Goal: Check status: Check status

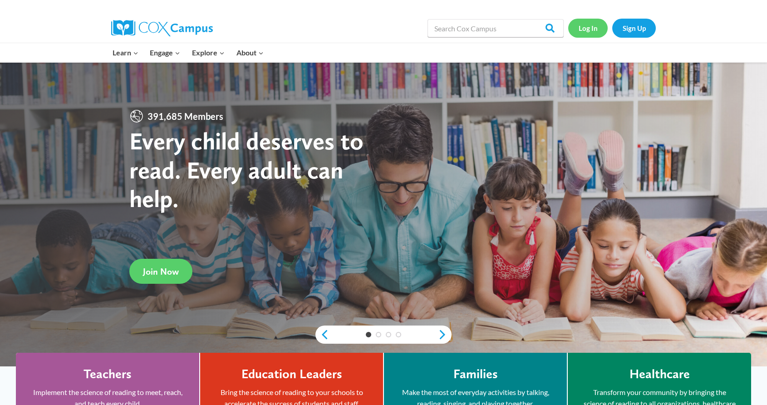
click at [584, 30] on link "Log In" at bounding box center [587, 28] width 39 height 19
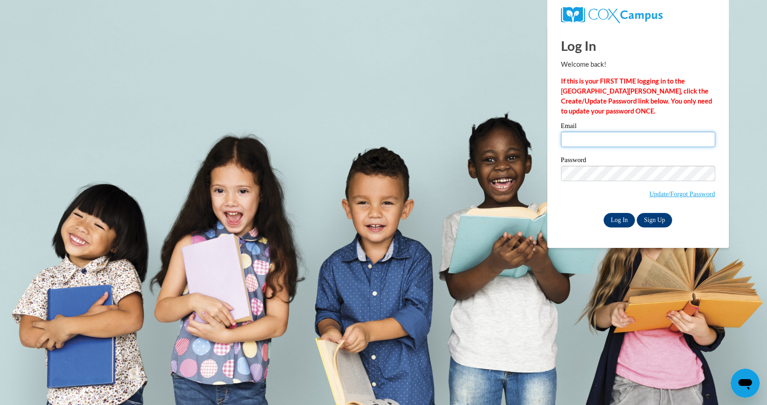
type input "cmeyer@greenfield.k12.wi.us"
click at [619, 220] on input "Log In" at bounding box center [619, 220] width 32 height 15
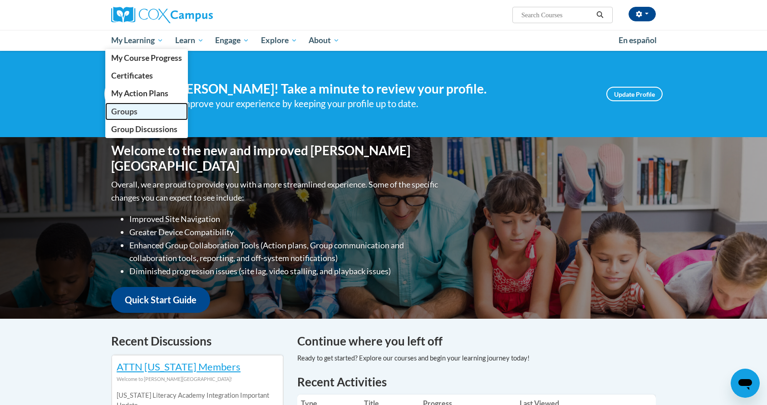
click at [125, 113] on span "Groups" at bounding box center [124, 112] width 26 height 10
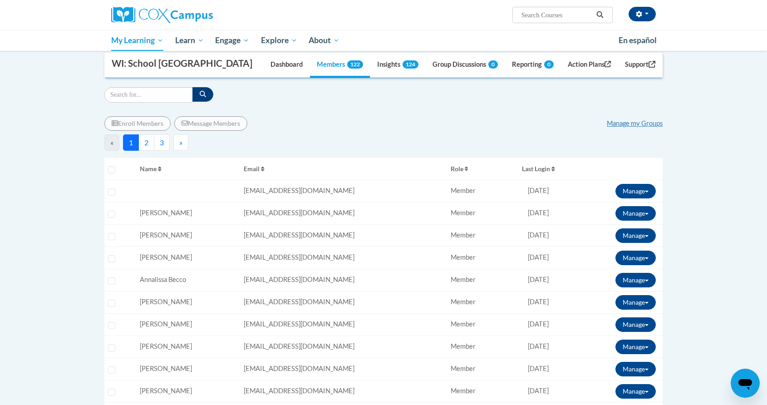
scroll to position [88, 0]
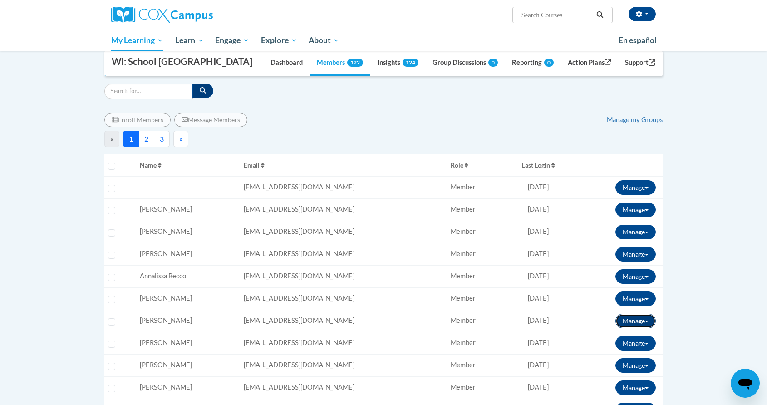
click at [623, 320] on button "Manage" at bounding box center [635, 320] width 40 height 15
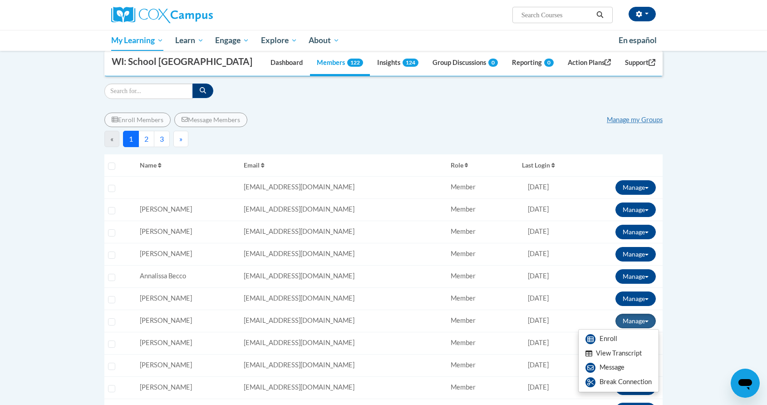
click at [622, 353] on button "View Transcript" at bounding box center [613, 353] width 70 height 14
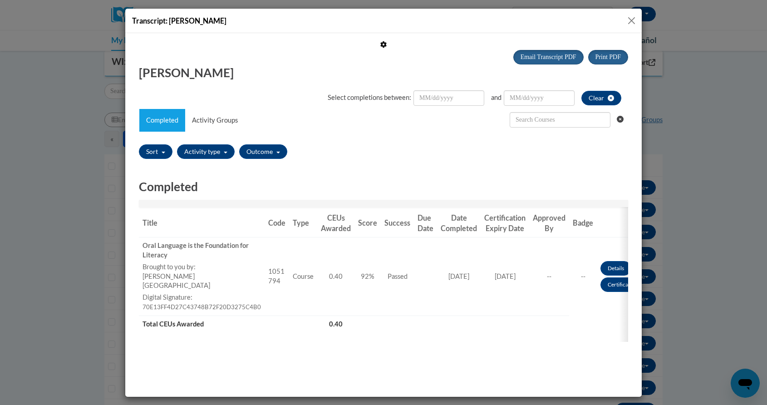
scroll to position [0, 0]
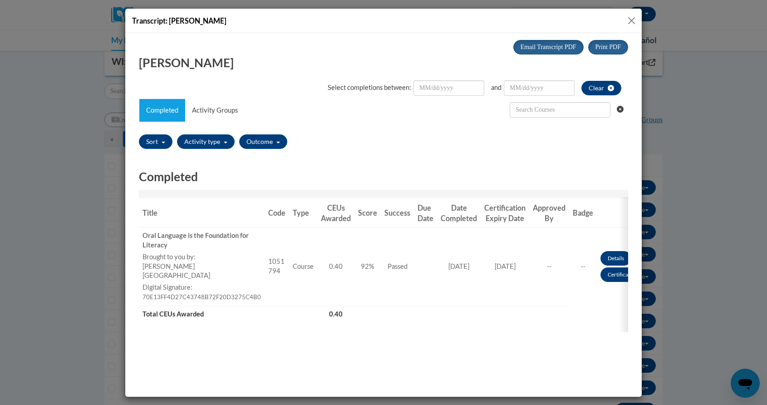
click at [631, 18] on button "Close" at bounding box center [631, 20] width 11 height 11
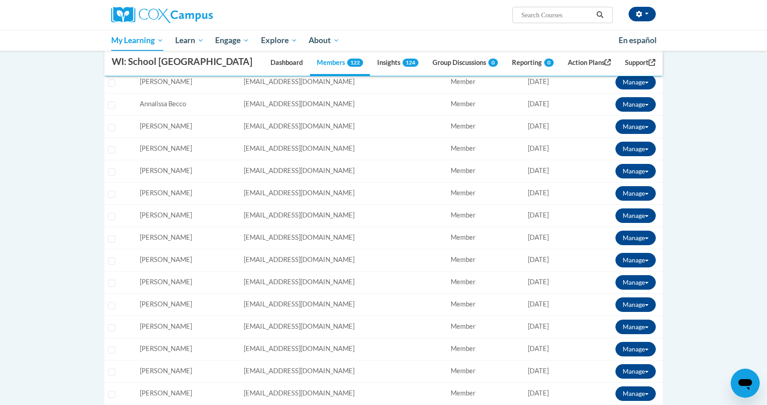
scroll to position [267, 0]
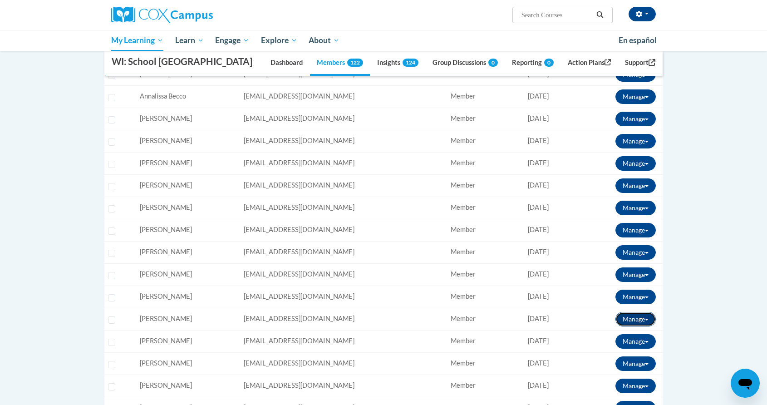
click at [627, 318] on button "Manage" at bounding box center [635, 319] width 40 height 15
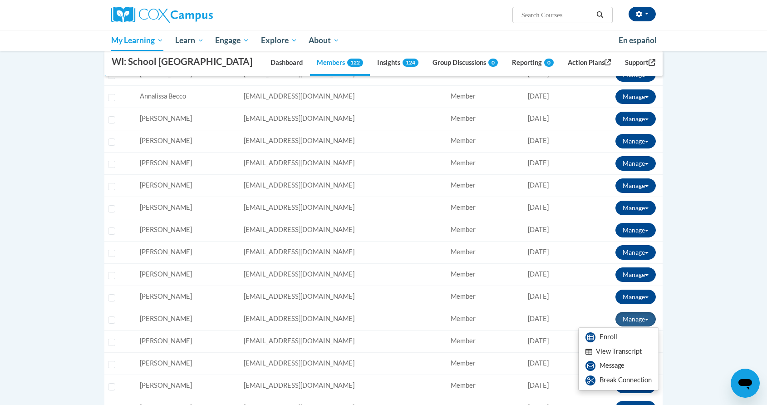
click at [611, 349] on button "View Transcript" at bounding box center [613, 351] width 70 height 14
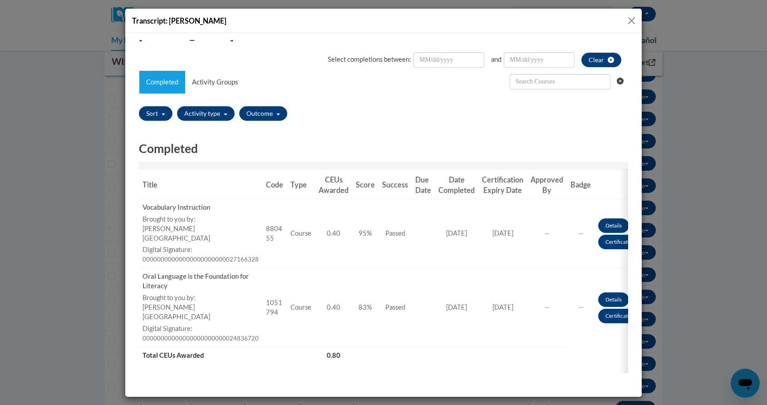
scroll to position [0, 0]
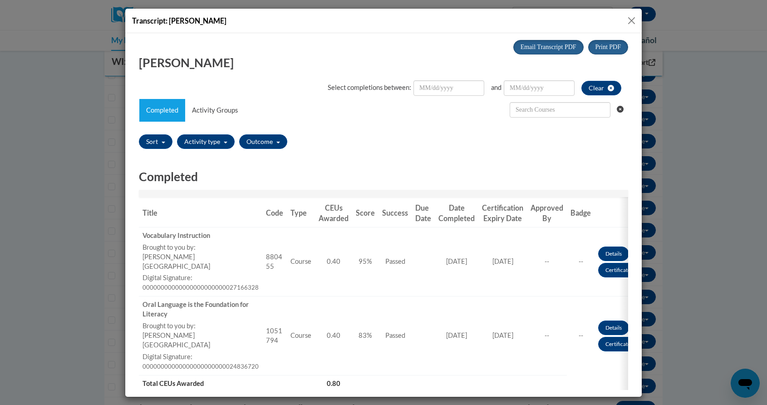
click at [631, 20] on button "Close" at bounding box center [631, 20] width 11 height 11
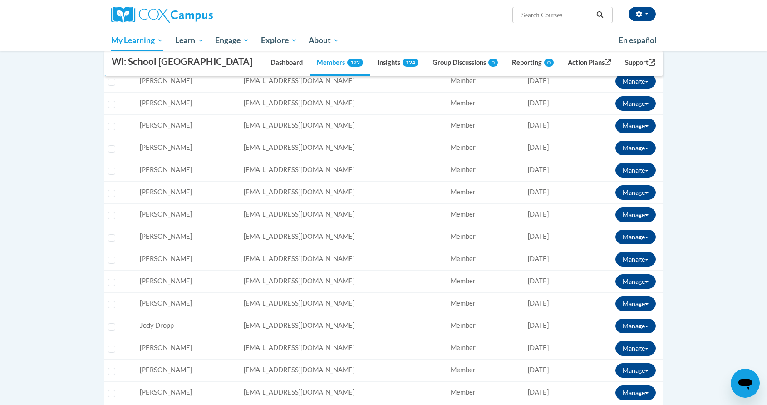
scroll to position [372, 0]
click at [630, 282] on button "Manage" at bounding box center [635, 281] width 40 height 15
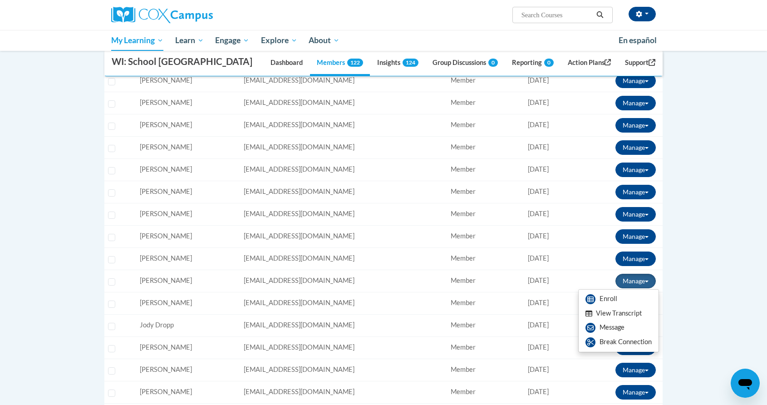
click at [608, 315] on button "View Transcript" at bounding box center [613, 313] width 70 height 14
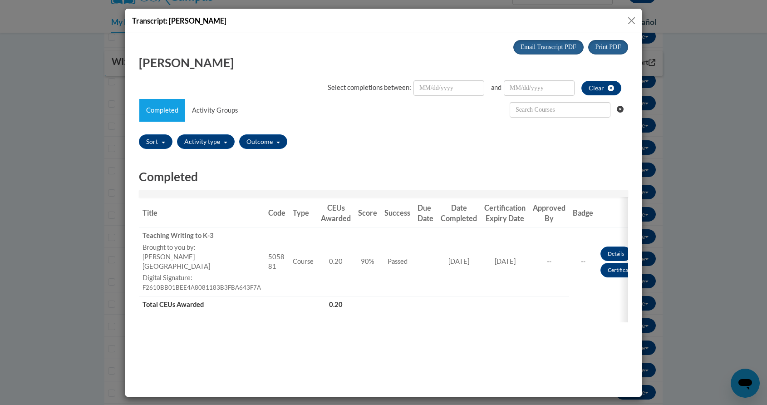
scroll to position [0, 0]
click at [632, 19] on button "Close" at bounding box center [631, 20] width 11 height 11
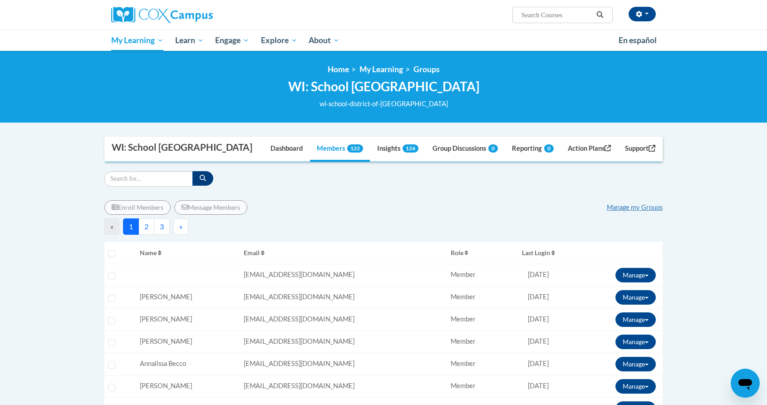
click at [146, 224] on button "2" at bounding box center [146, 226] width 16 height 16
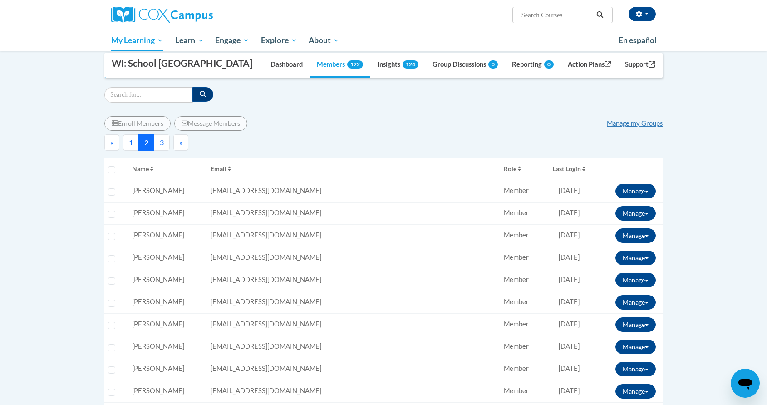
scroll to position [88, 0]
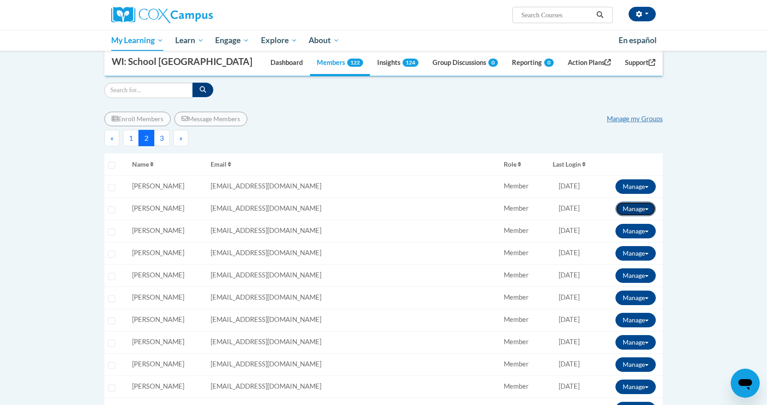
click at [628, 210] on button "Manage" at bounding box center [635, 208] width 40 height 15
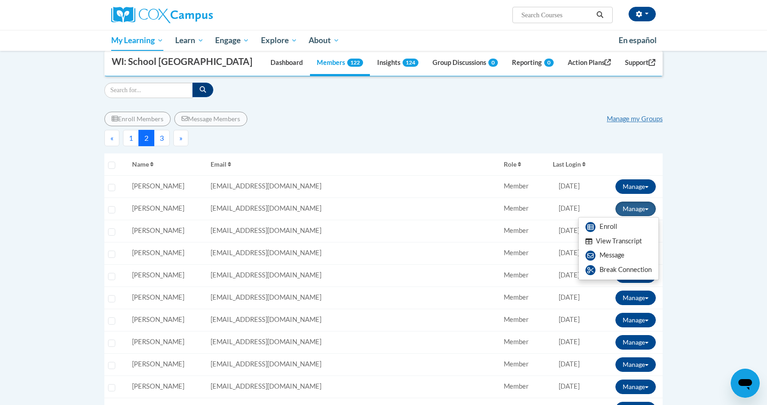
click at [616, 243] on button "View Transcript" at bounding box center [613, 241] width 70 height 14
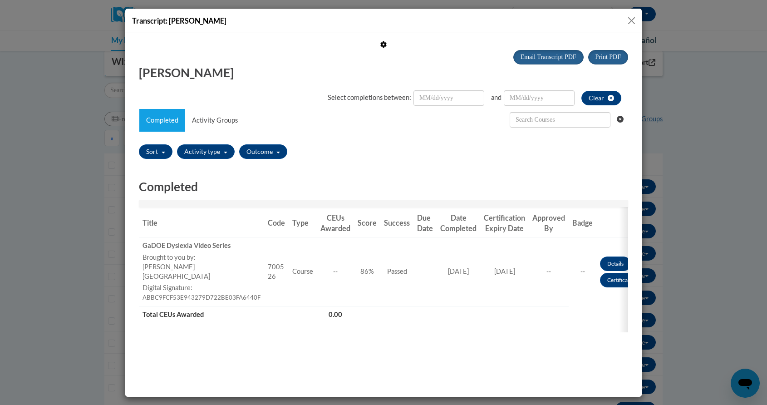
scroll to position [0, 0]
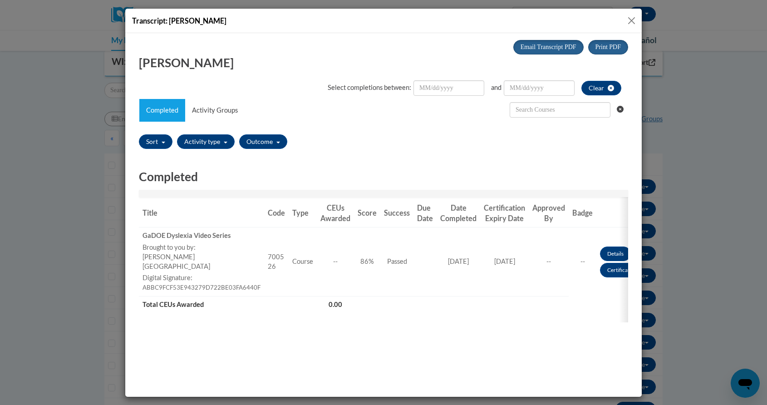
click at [629, 20] on button "Close" at bounding box center [631, 20] width 11 height 11
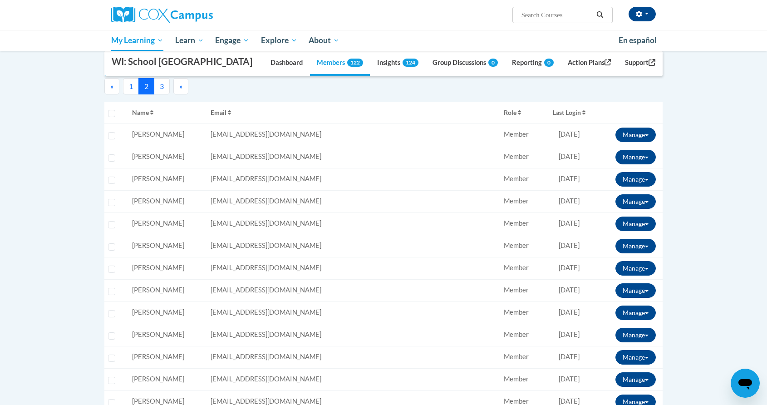
scroll to position [145, 0]
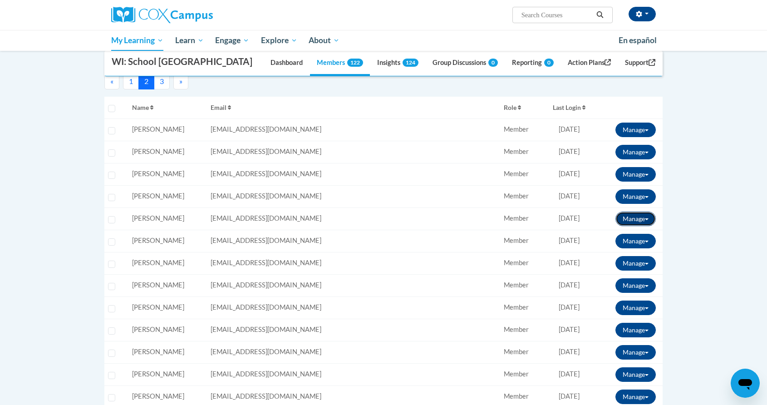
click at [631, 218] on button "Manage" at bounding box center [635, 218] width 40 height 15
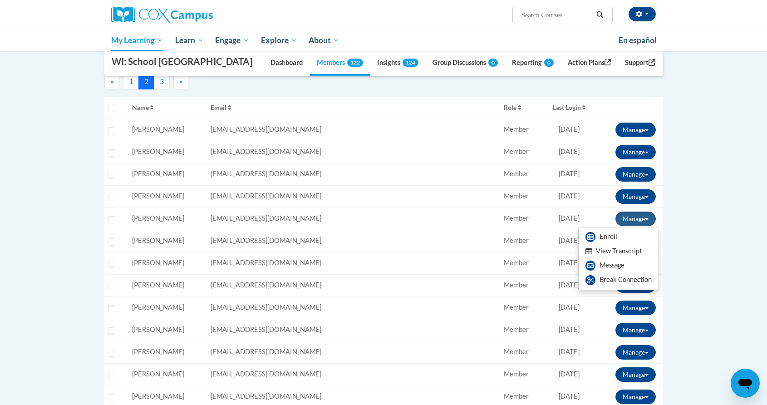
click at [616, 253] on button "View Transcript" at bounding box center [613, 251] width 70 height 14
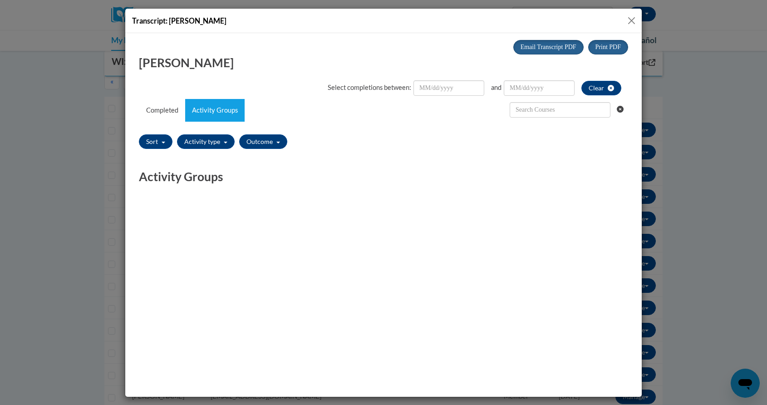
scroll to position [0, 0]
click at [629, 17] on button "Close" at bounding box center [631, 20] width 11 height 11
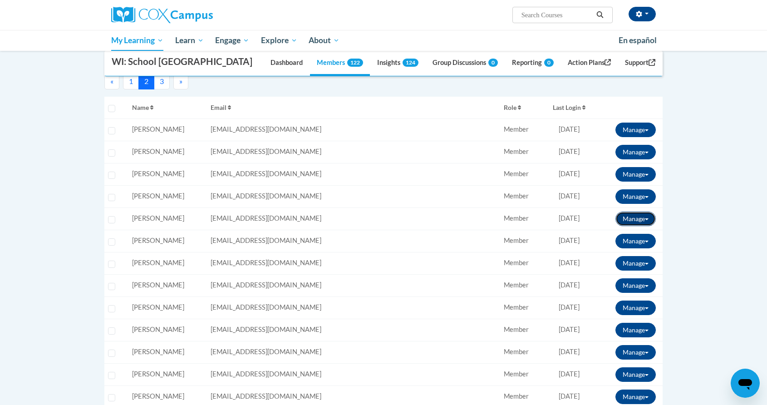
click at [626, 220] on button "Manage" at bounding box center [635, 218] width 40 height 15
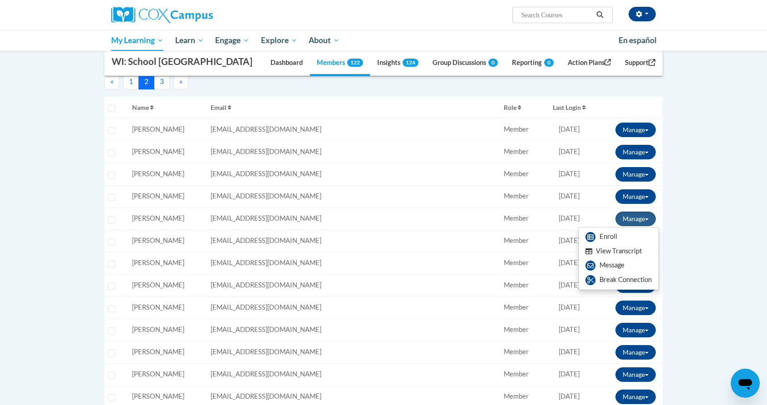
click at [621, 248] on button "View Transcript" at bounding box center [613, 251] width 70 height 14
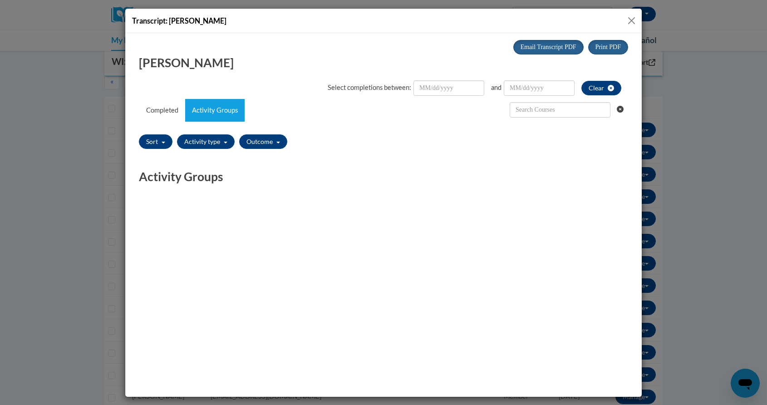
click at [628, 19] on button "Close" at bounding box center [631, 20] width 11 height 11
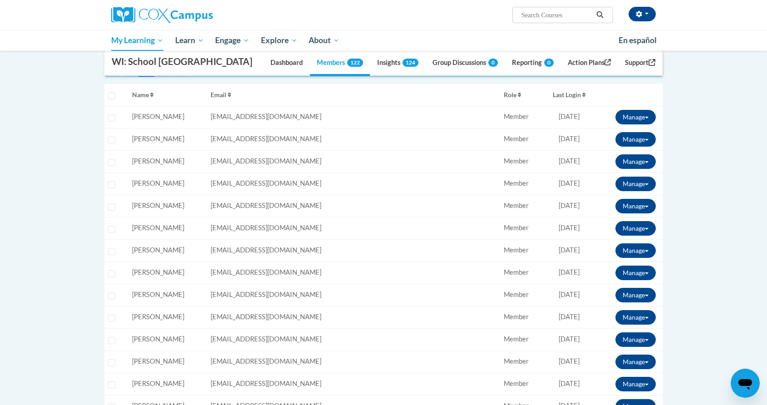
scroll to position [171, 0]
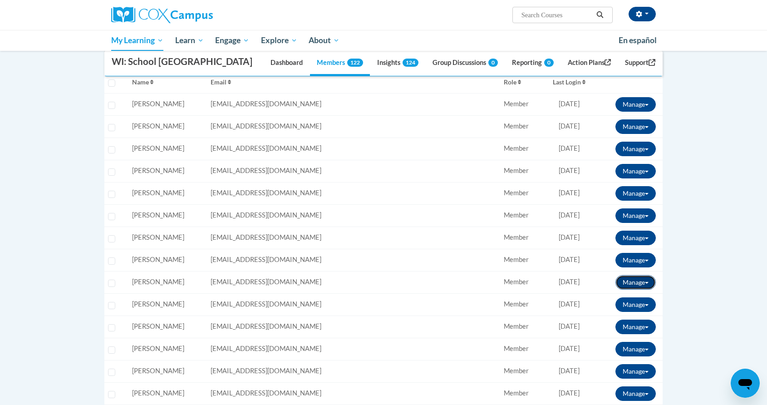
click at [631, 283] on button "Manage" at bounding box center [635, 282] width 40 height 15
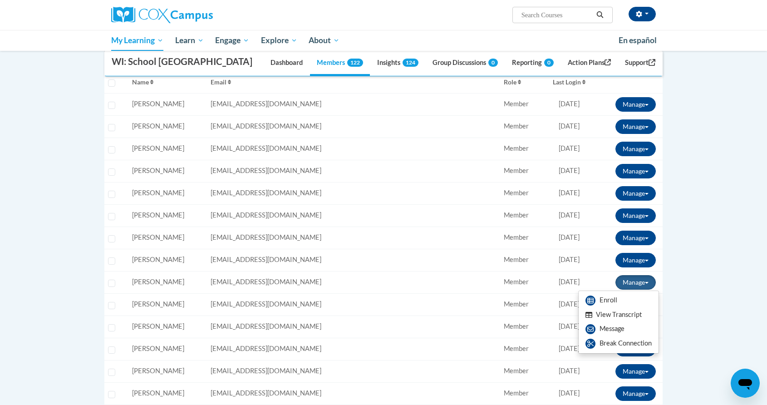
click at [616, 316] on button "View Transcript" at bounding box center [613, 315] width 70 height 14
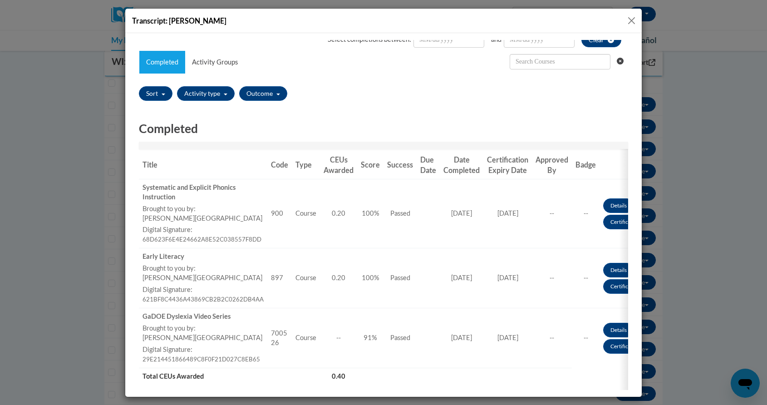
scroll to position [0, 0]
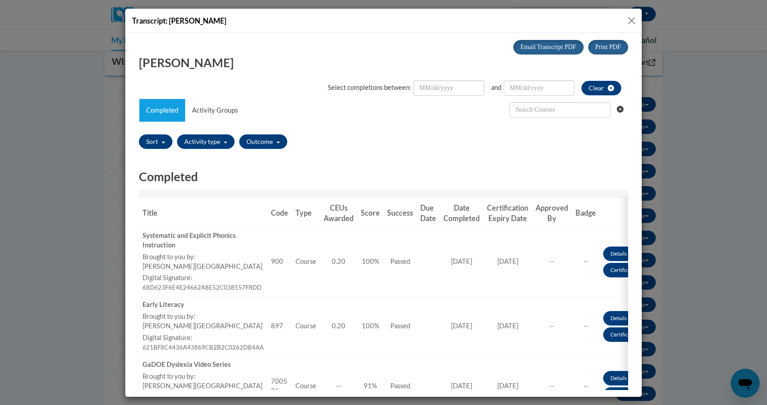
click at [631, 23] on button "Close" at bounding box center [631, 20] width 11 height 11
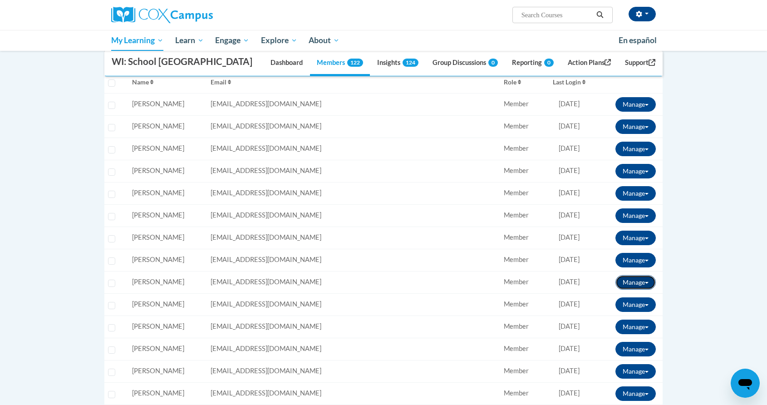
click at [630, 284] on button "Manage" at bounding box center [635, 282] width 40 height 15
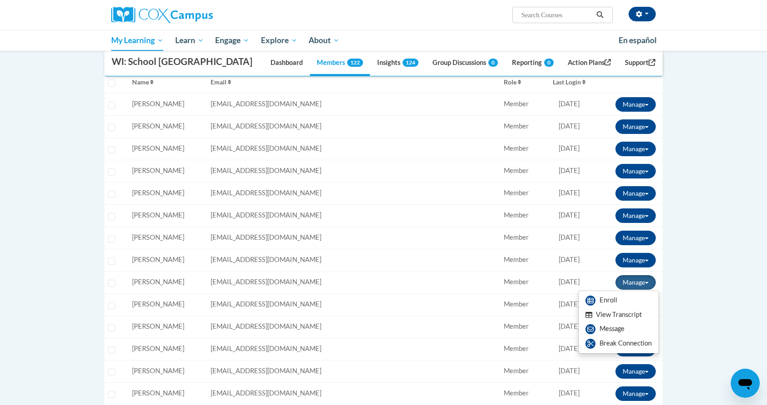
click at [619, 315] on button "View Transcript" at bounding box center [613, 315] width 70 height 14
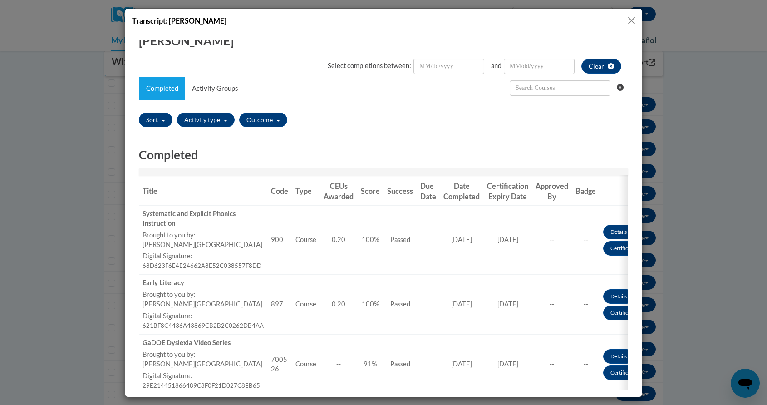
scroll to position [18, 0]
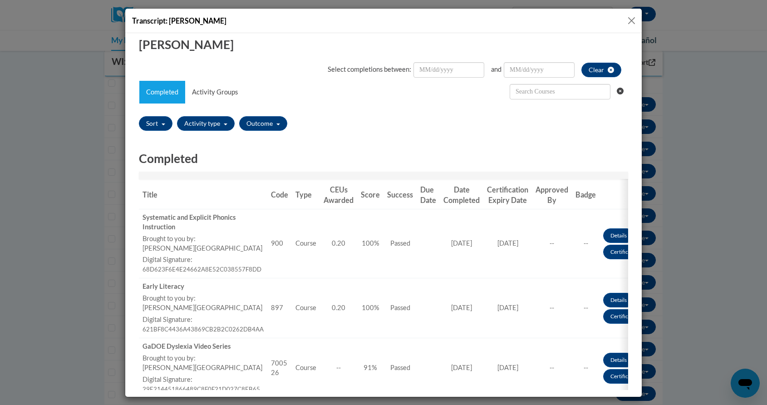
click at [635, 22] on button "Close" at bounding box center [631, 20] width 11 height 11
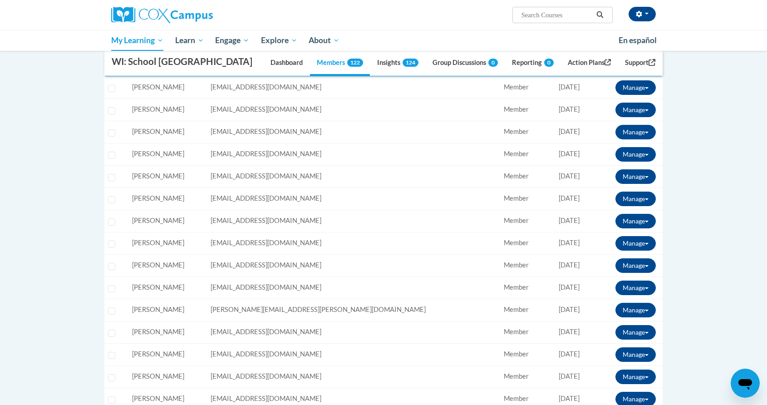
scroll to position [275, 0]
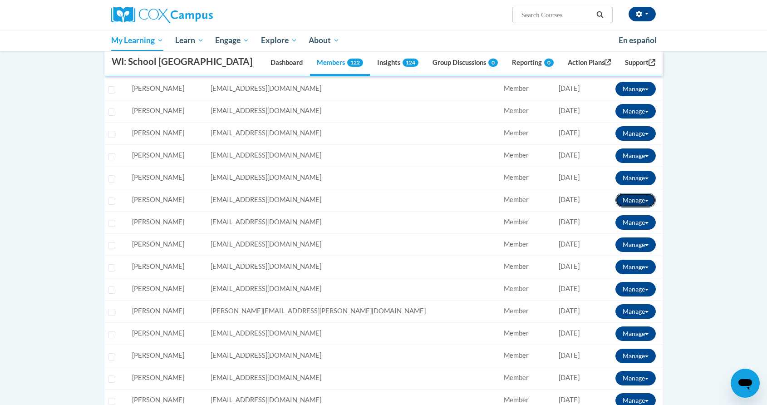
click at [624, 199] on button "Manage" at bounding box center [635, 200] width 40 height 15
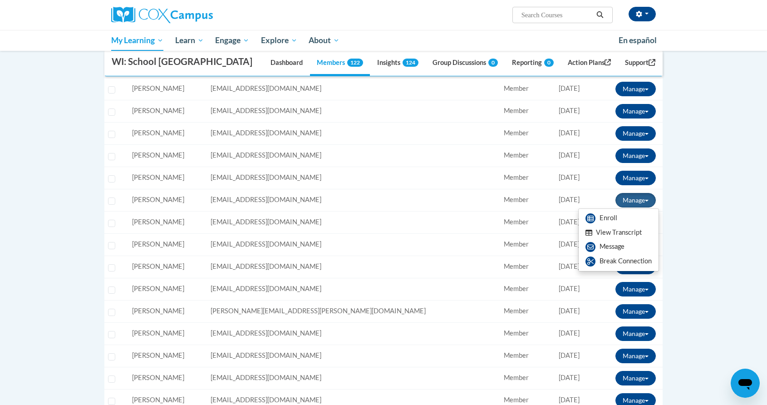
click at [615, 232] on button "View Transcript" at bounding box center [613, 232] width 70 height 14
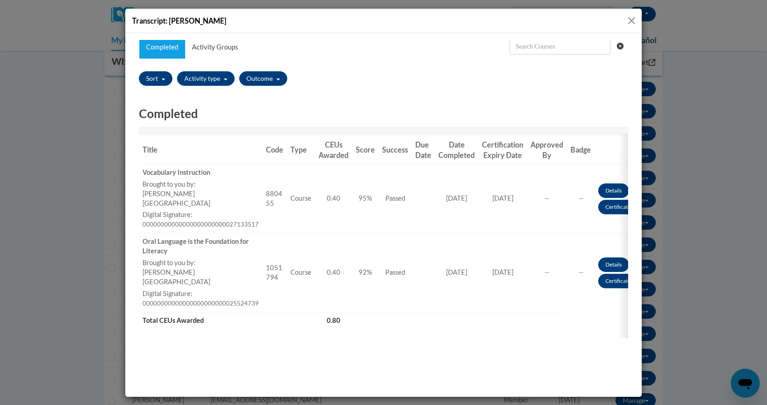
scroll to position [0, 0]
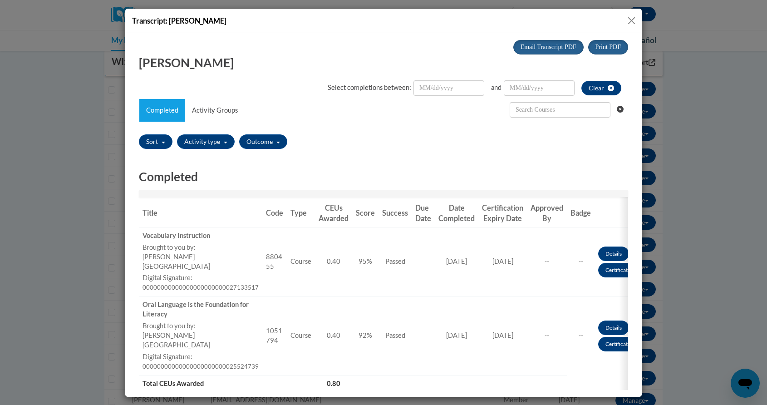
click at [631, 19] on button "Close" at bounding box center [631, 20] width 11 height 11
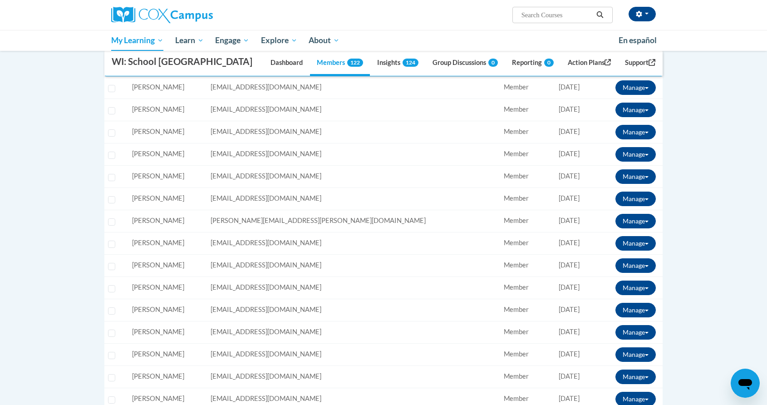
scroll to position [367, 0]
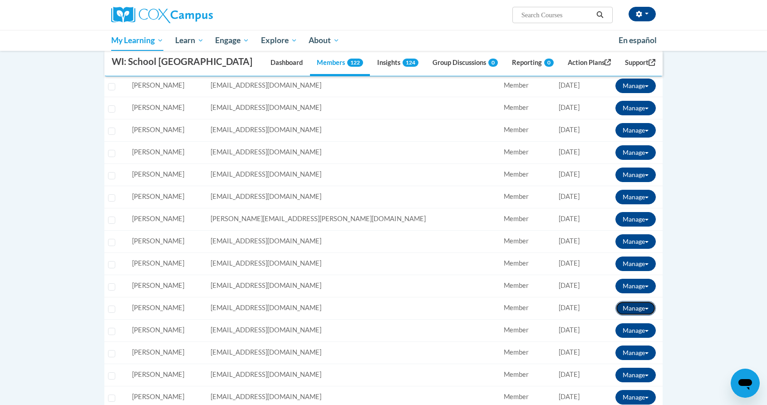
click at [634, 308] on button "Manage" at bounding box center [635, 308] width 40 height 15
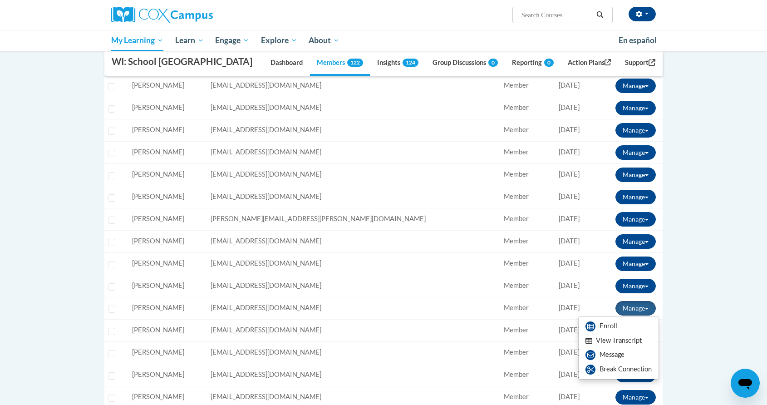
click at [625, 339] on button "View Transcript" at bounding box center [613, 340] width 70 height 14
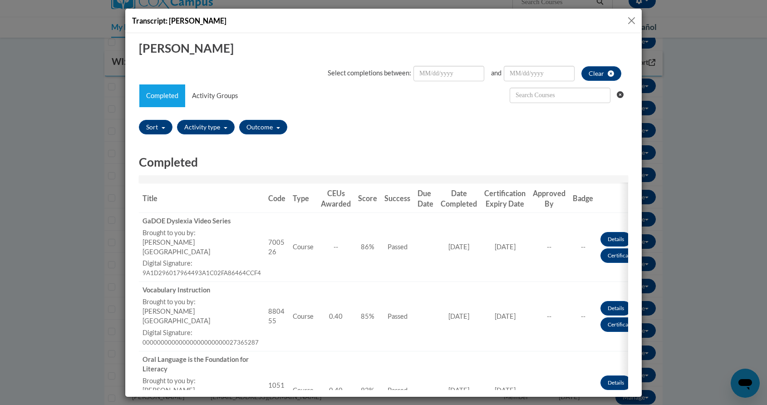
scroll to position [0, 0]
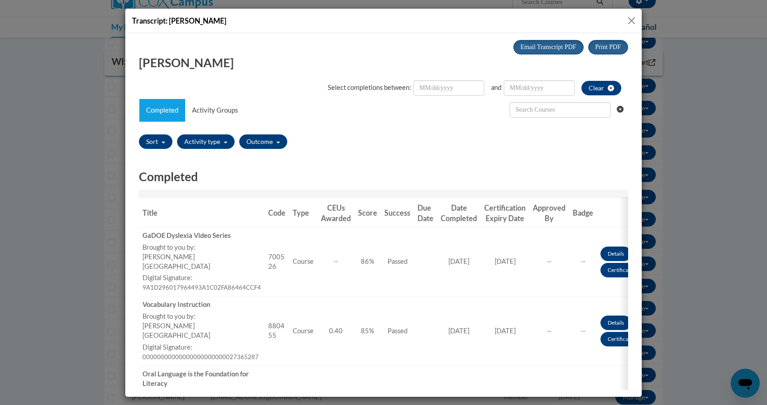
click at [630, 20] on button "Close" at bounding box center [631, 20] width 11 height 11
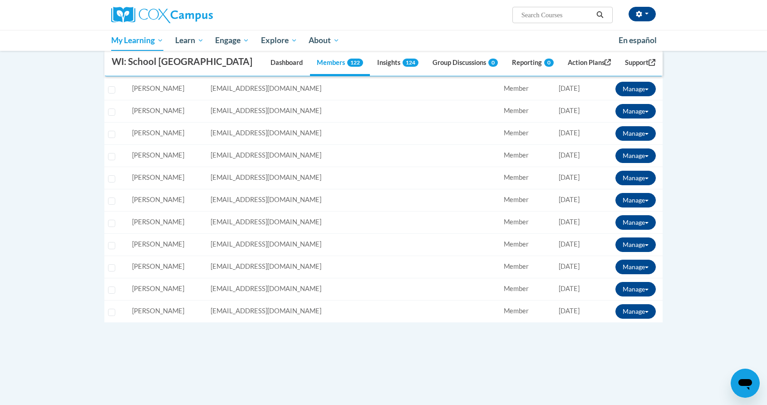
scroll to position [1054, 0]
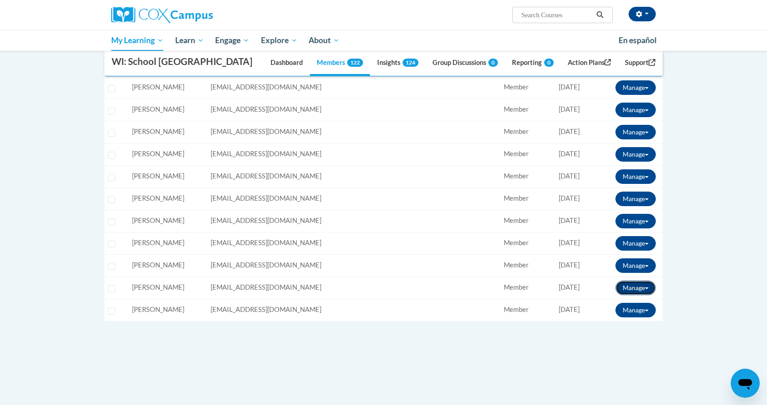
click at [627, 291] on button "Manage" at bounding box center [635, 287] width 40 height 15
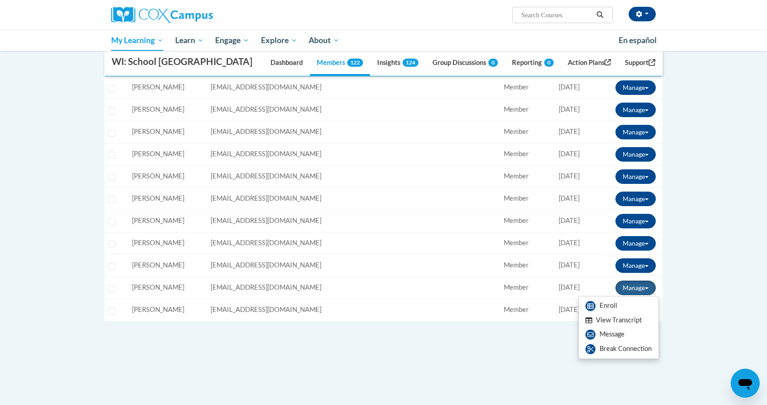
click at [615, 323] on button "View Transcript" at bounding box center [613, 320] width 70 height 14
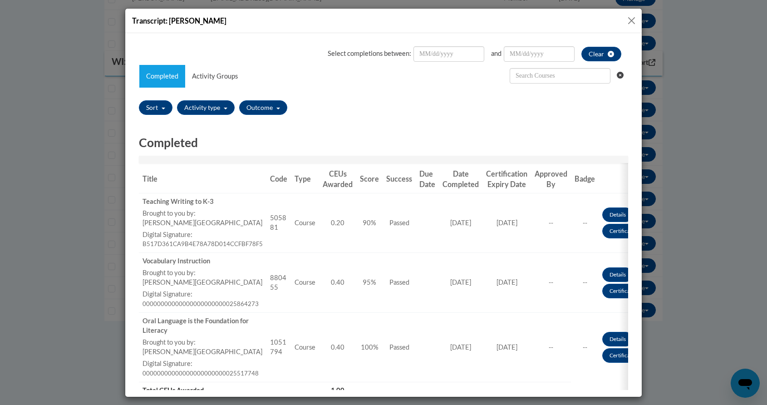
scroll to position [0, 0]
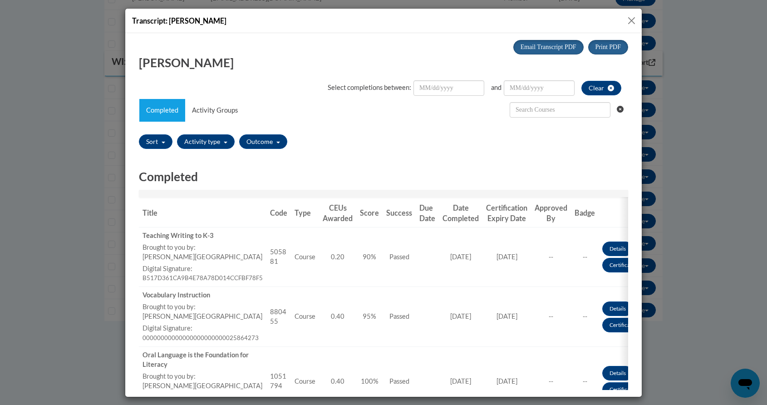
click at [633, 16] on button "Close" at bounding box center [631, 20] width 11 height 11
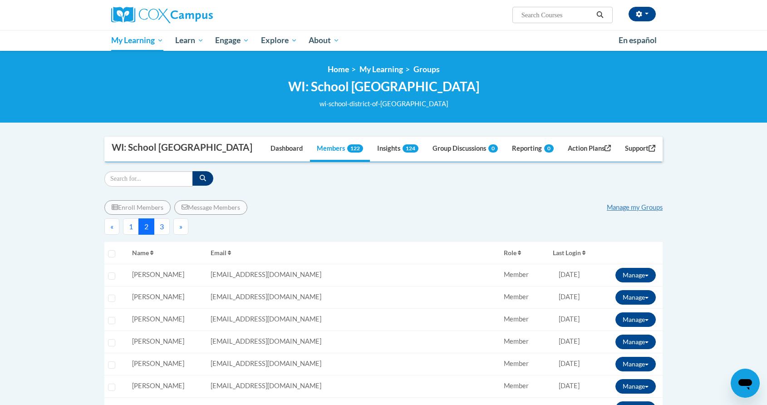
click at [164, 225] on button "3" at bounding box center [162, 226] width 16 height 16
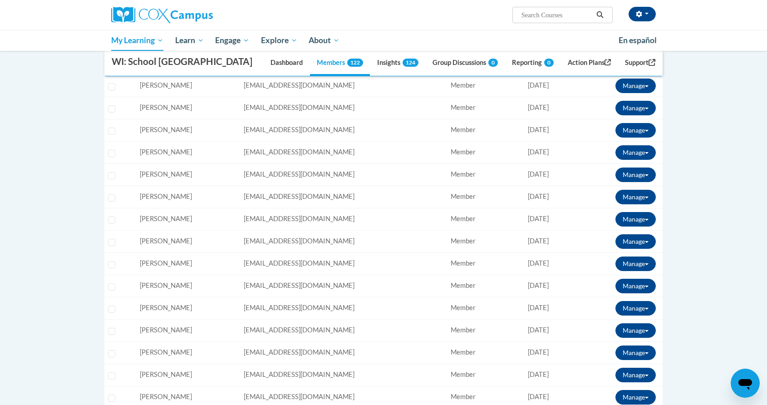
scroll to position [237, 0]
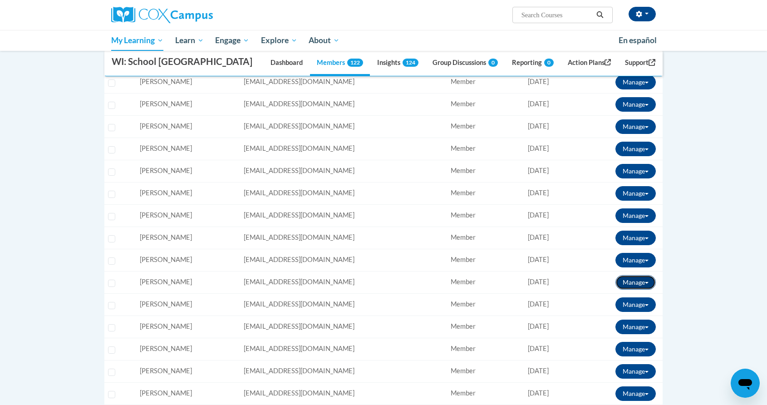
click at [633, 282] on button "Manage" at bounding box center [635, 282] width 40 height 15
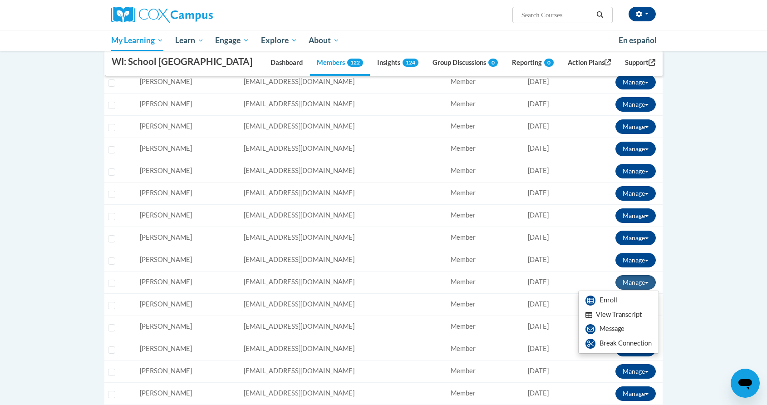
click at [615, 315] on button "View Transcript" at bounding box center [613, 315] width 70 height 14
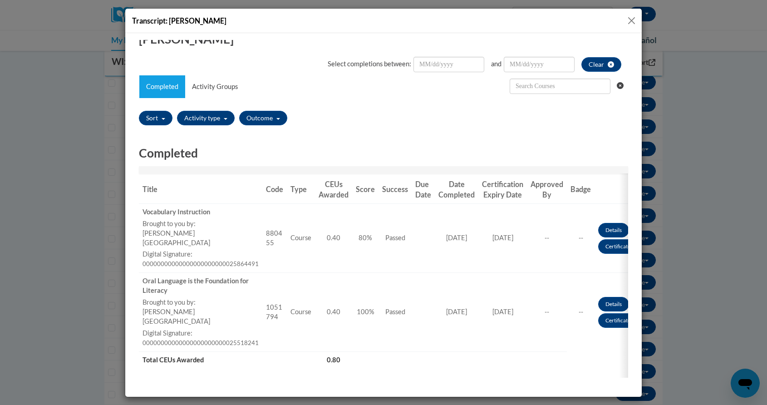
scroll to position [0, 0]
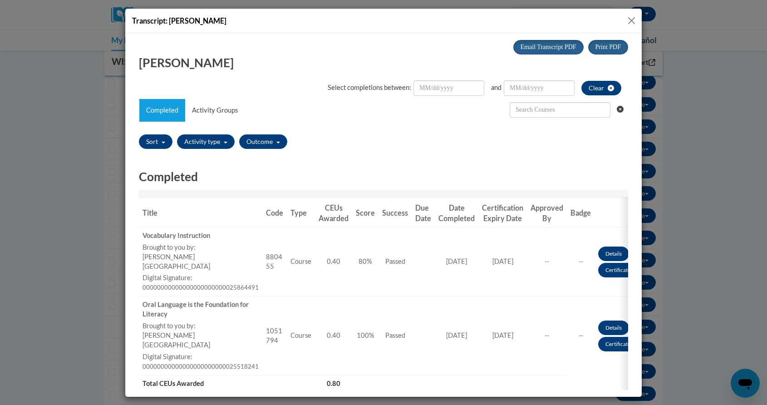
click at [634, 20] on button "Close" at bounding box center [631, 20] width 11 height 11
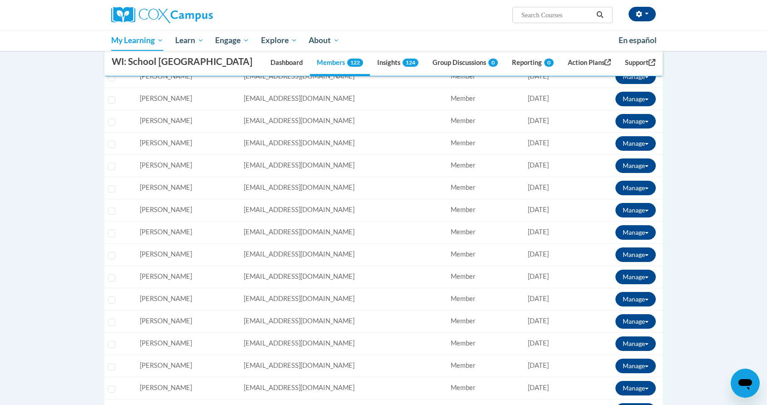
scroll to position [306, 0]
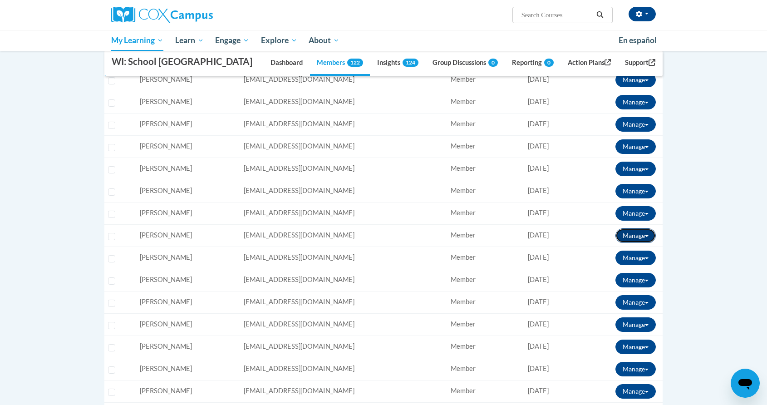
click at [631, 236] on button "Manage" at bounding box center [635, 235] width 40 height 15
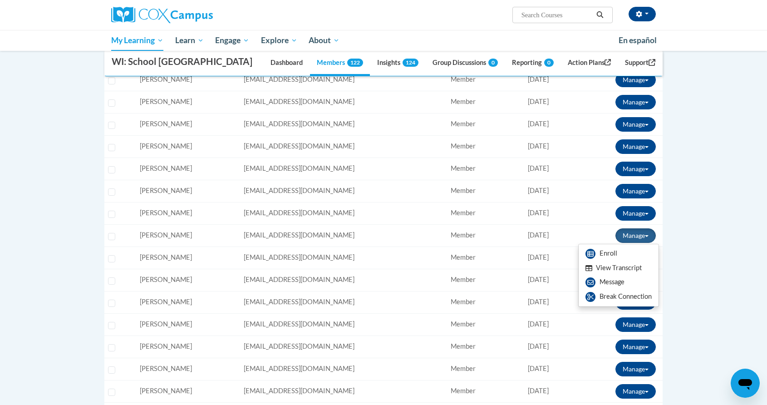
click at [613, 269] on button "View Transcript" at bounding box center [613, 268] width 70 height 14
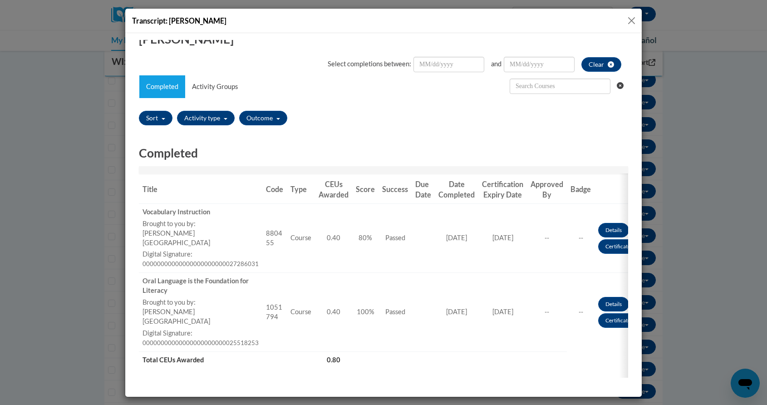
scroll to position [0, 0]
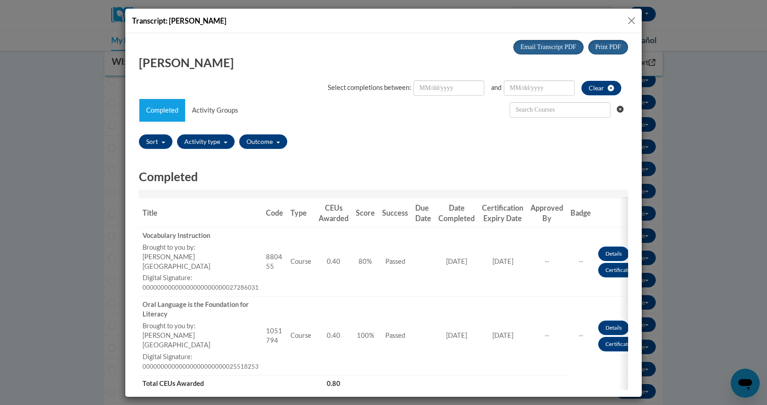
click at [631, 20] on button "Close" at bounding box center [631, 20] width 11 height 11
